Goal: Task Accomplishment & Management: Manage account settings

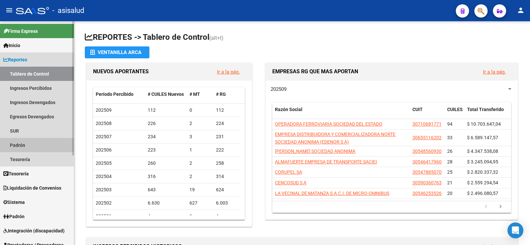
click at [26, 145] on link "Padrón" at bounding box center [37, 145] width 74 height 14
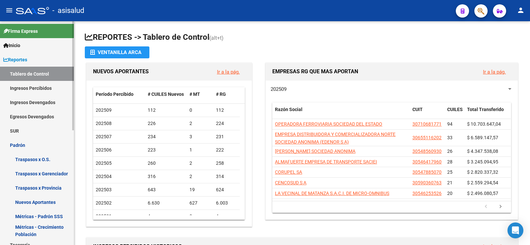
click at [25, 72] on link "Tablero de Control" at bounding box center [37, 74] width 74 height 14
click at [18, 59] on span "Reportes" at bounding box center [15, 59] width 24 height 7
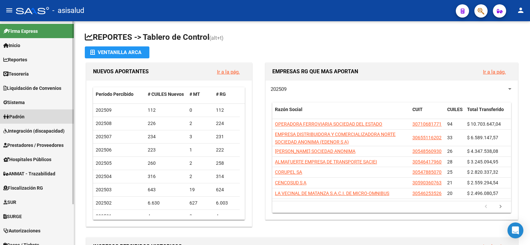
click at [21, 116] on span "Padrón" at bounding box center [13, 116] width 21 height 7
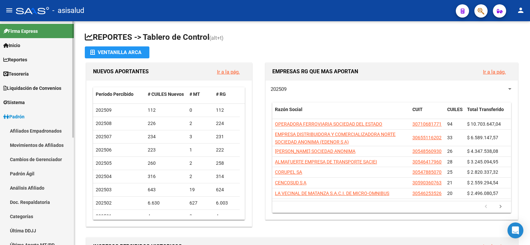
click at [28, 185] on link "Análisis Afiliado" at bounding box center [37, 187] width 74 height 14
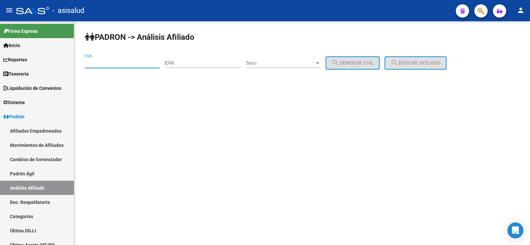
click at [107, 60] on input "CUIL" at bounding box center [122, 63] width 75 height 6
paste input "27-17895252-3"
type input "27-17895252-3"
click at [409, 68] on button "search Buscar afiliado" at bounding box center [415, 62] width 62 height 13
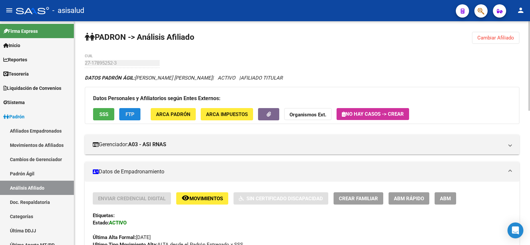
click at [130, 114] on span "FTP" at bounding box center [129, 114] width 9 height 6
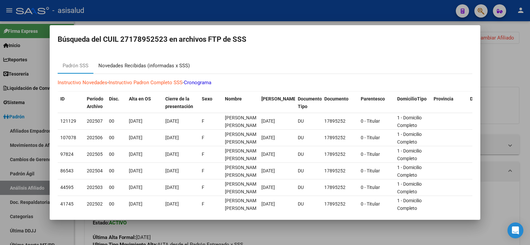
click at [173, 66] on div "Novedades Recibidas (informadas x SSS)" at bounding box center [143, 66] width 91 height 8
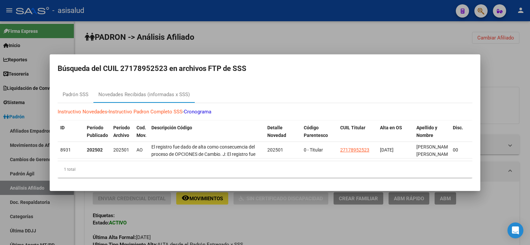
click at [511, 70] on div at bounding box center [265, 122] width 530 height 245
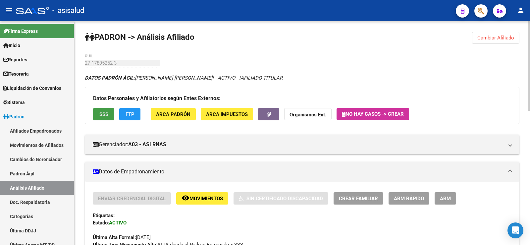
click at [107, 111] on span "SSS" at bounding box center [103, 114] width 9 height 6
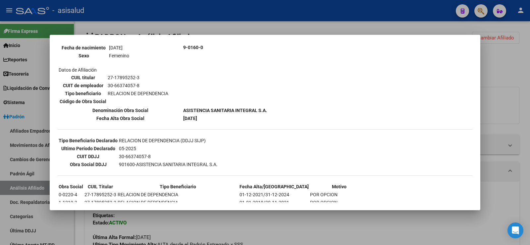
scroll to position [99, 0]
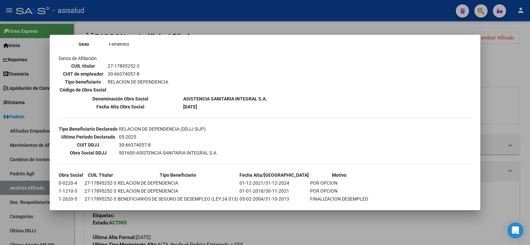
click at [511, 68] on div at bounding box center [265, 122] width 530 height 245
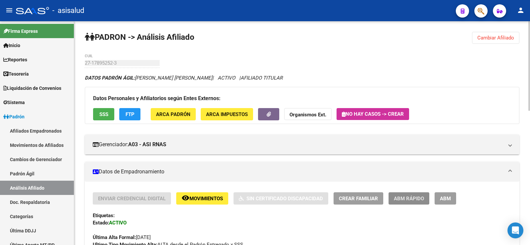
click at [413, 199] on span "ABM Rápido" at bounding box center [409, 198] width 30 height 6
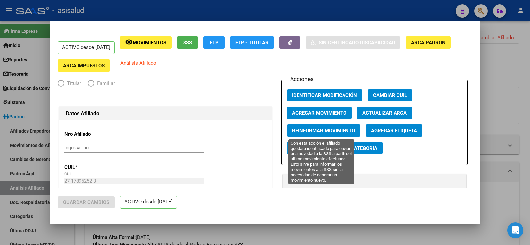
radio input "true"
type input "30-66374057-8"
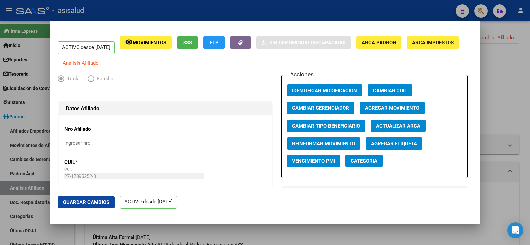
click at [385, 111] on span "Agregar Movimiento" at bounding box center [392, 108] width 54 height 6
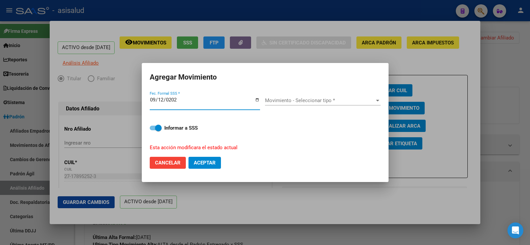
type input "[DATE]"
click at [309, 98] on span "Movimiento - Seleccionar tipo *" at bounding box center [320, 100] width 110 height 6
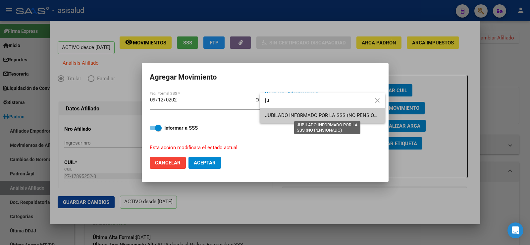
type input "ju"
click at [301, 116] on span "JUBILADO INFORMADO POR LA SSS (NO PENSIONADO)" at bounding box center [327, 115] width 124 height 6
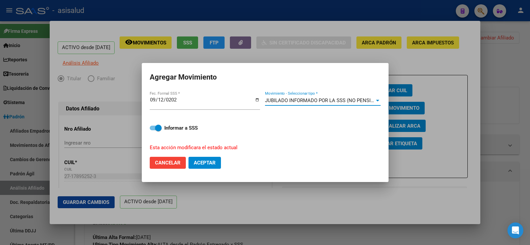
click at [214, 163] on span "Aceptar" at bounding box center [205, 163] width 22 height 6
checkbox input "false"
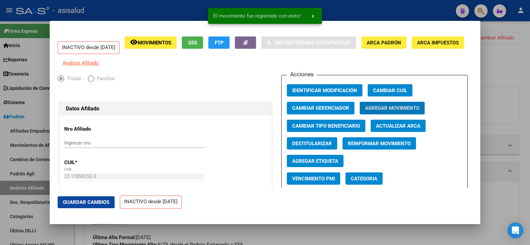
click at [106, 202] on span "Guardar Cambios" at bounding box center [86, 202] width 46 height 6
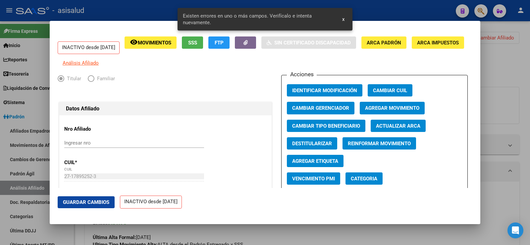
click at [417, 129] on span "Actualizar ARCA" at bounding box center [398, 126] width 44 height 6
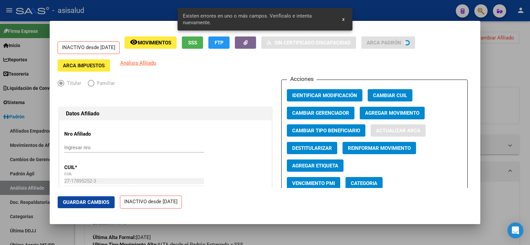
type input "[PERSON_NAME]"
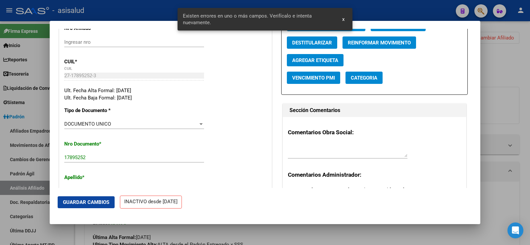
scroll to position [166, 0]
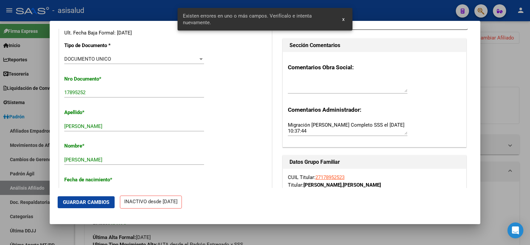
click at [97, 205] on button "Guardar Cambios" at bounding box center [86, 202] width 57 height 12
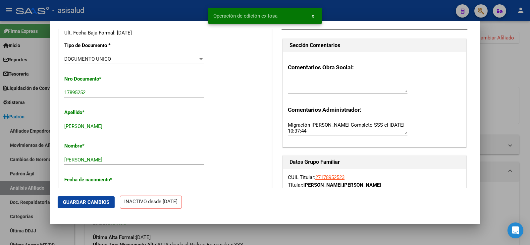
click at [513, 71] on div at bounding box center [265, 122] width 530 height 245
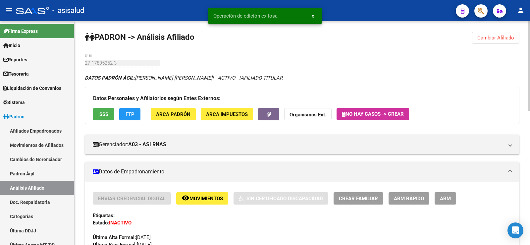
click at [468, 90] on div "Datos Personales y Afiliatorios según Entes Externos: SSS FTP ARCA Padrón ARCA …" at bounding box center [302, 105] width 434 height 37
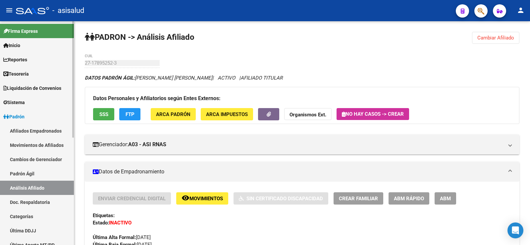
click at [18, 113] on span "Padrón" at bounding box center [13, 116] width 21 height 7
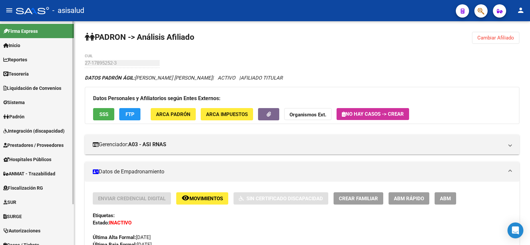
scroll to position [50, 0]
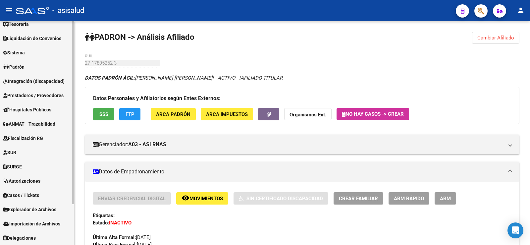
click at [24, 211] on span "Explorador de Archivos" at bounding box center [29, 209] width 53 height 7
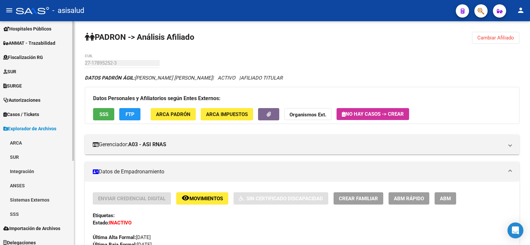
scroll to position [135, 0]
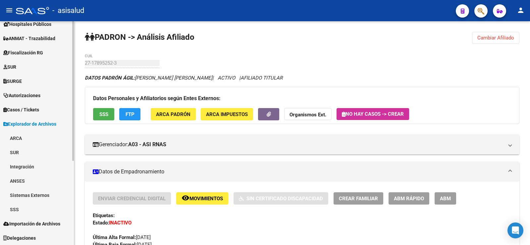
click at [17, 153] on link "SUR" at bounding box center [37, 152] width 74 height 14
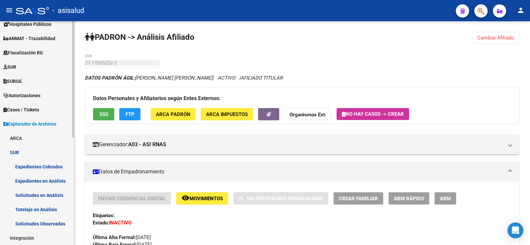
click at [19, 150] on link "SUR" at bounding box center [37, 152] width 74 height 14
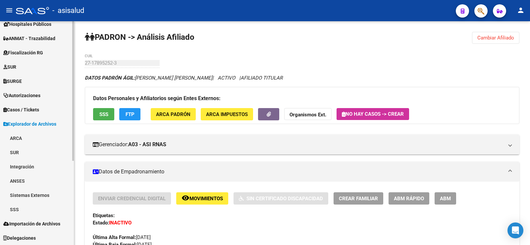
click at [16, 209] on link "SSS" at bounding box center [37, 209] width 74 height 14
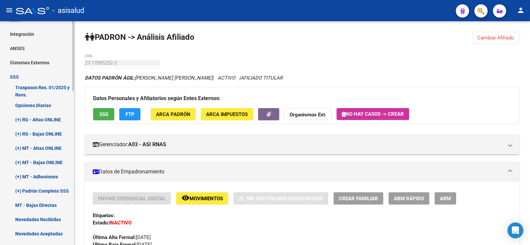
scroll to position [334, 0]
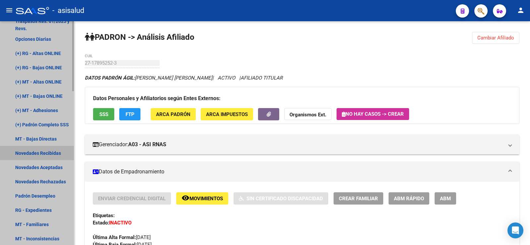
click at [41, 150] on link "Novedades Recibidas" at bounding box center [37, 153] width 74 height 14
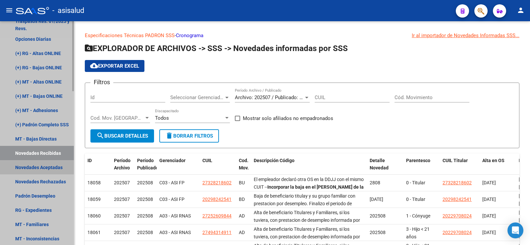
click at [49, 166] on link "Novedades Aceptadas" at bounding box center [37, 167] width 74 height 14
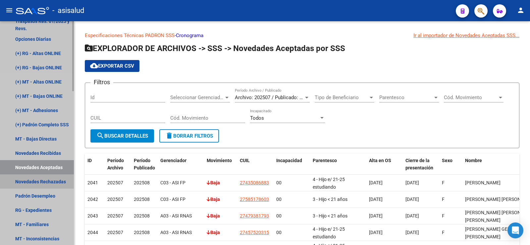
click at [44, 183] on link "Novedades Rechazadas" at bounding box center [37, 181] width 74 height 14
